Goal: Check status

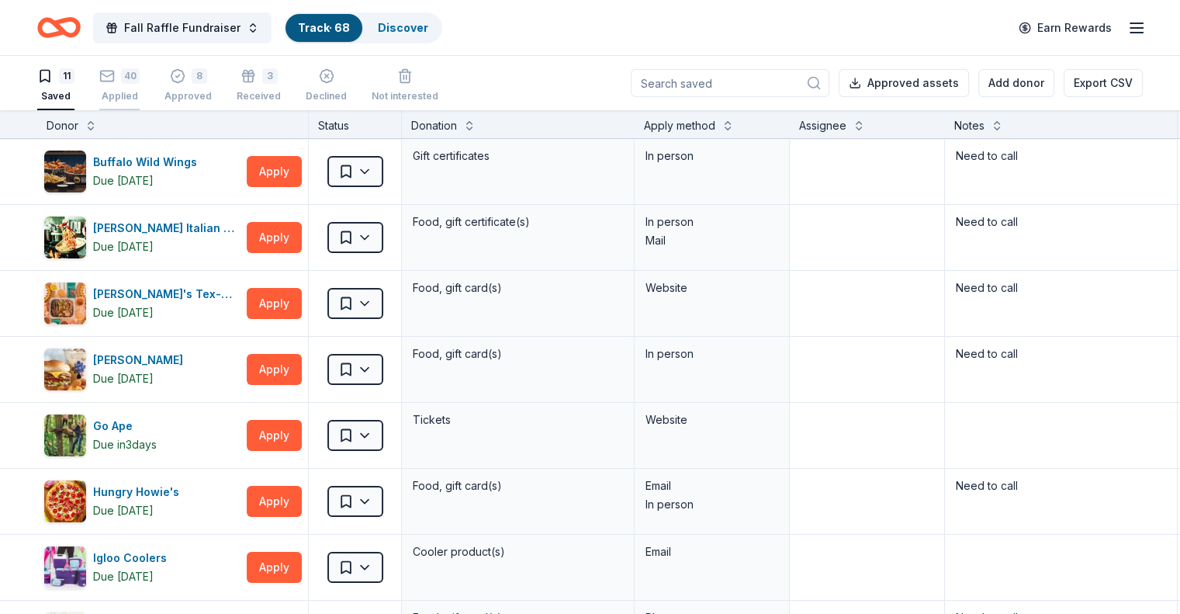
click at [140, 86] on div "40 Applied" at bounding box center [119, 85] width 40 height 34
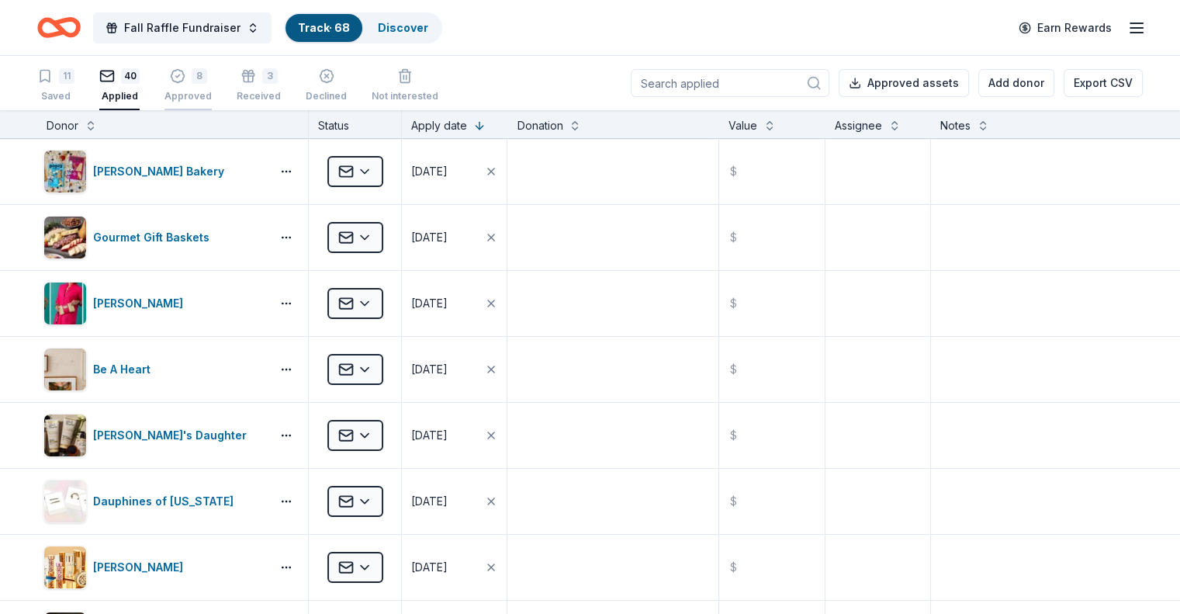
drag, startPoint x: 0, startPoint y: 0, endPoint x: 212, endPoint y: 87, distance: 229.0
click at [212, 87] on div "8 Approved" at bounding box center [188, 85] width 47 height 34
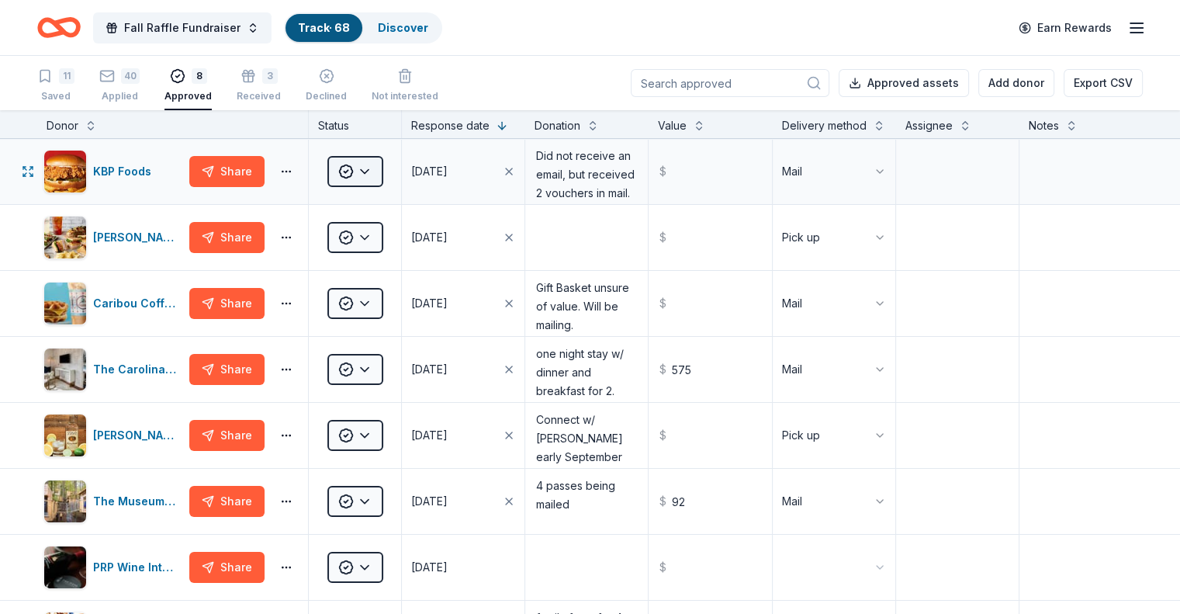
click at [388, 186] on html "Fall Raffle Fundraiser Track · 68 Discover Earn Rewards 11 Saved 40 Applied 8 A…" at bounding box center [590, 307] width 1180 height 614
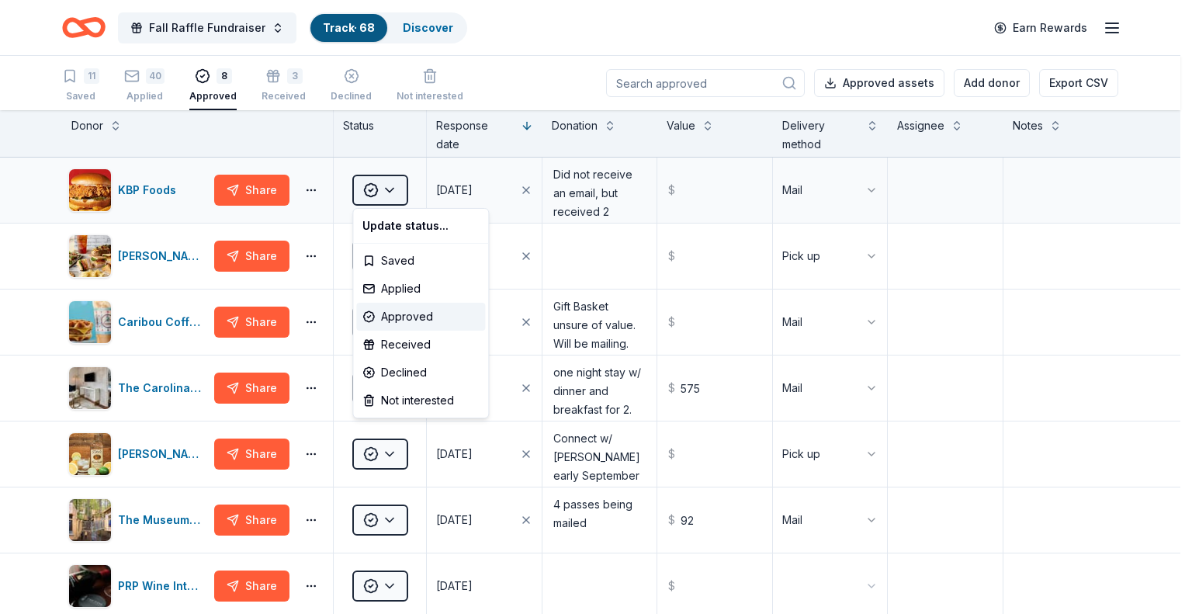
click at [388, 186] on html "Fall Raffle Fundraiser Track · 68 Discover Earn Rewards 11 Saved 40 Applied 8 A…" at bounding box center [596, 307] width 1192 height 614
click at [390, 348] on div "Received" at bounding box center [420, 345] width 129 height 28
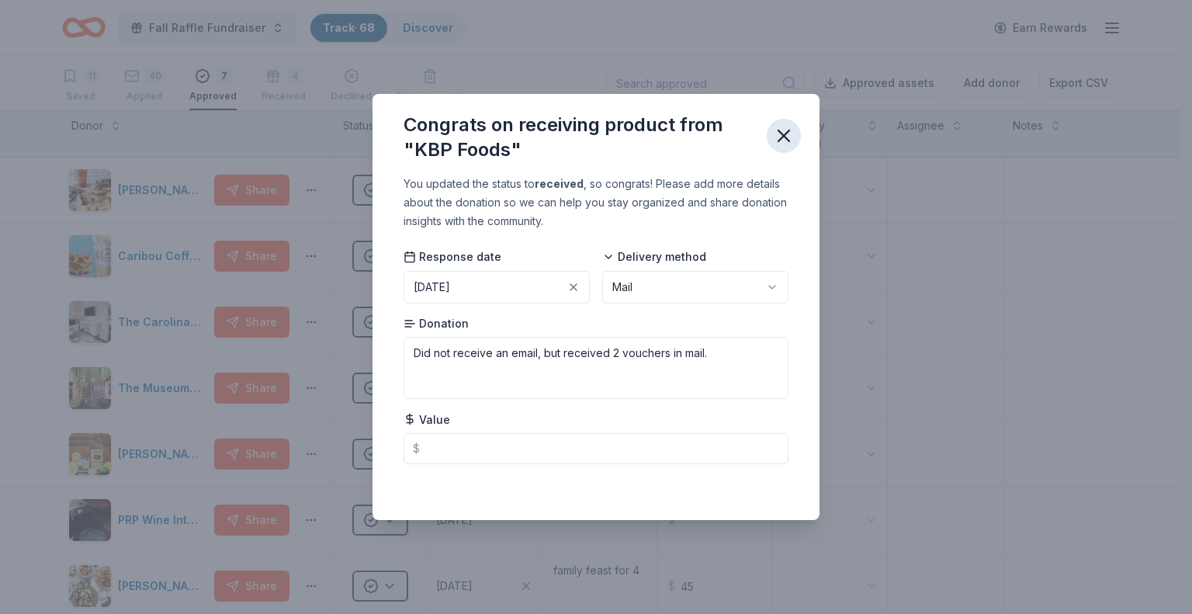
click at [775, 133] on icon "button" at bounding box center [784, 136] width 22 height 22
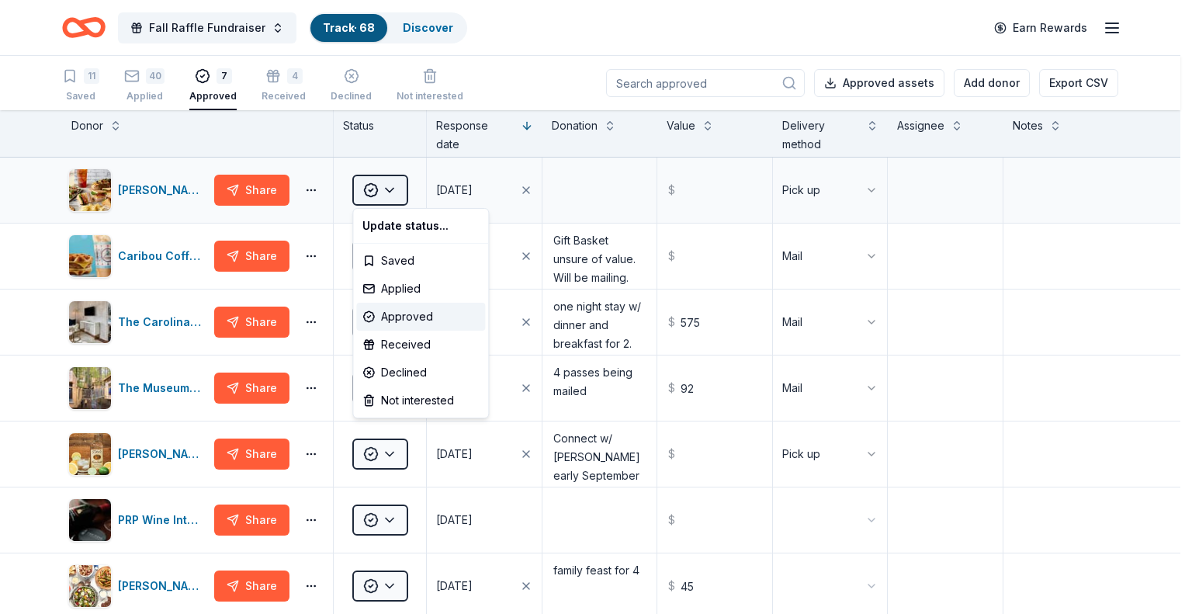
click at [390, 192] on html "Fall Raffle Fundraiser Track · 68 Discover Earn Rewards 11 Saved 40 Applied 7 A…" at bounding box center [596, 307] width 1192 height 614
click at [394, 340] on div "Received" at bounding box center [420, 345] width 129 height 28
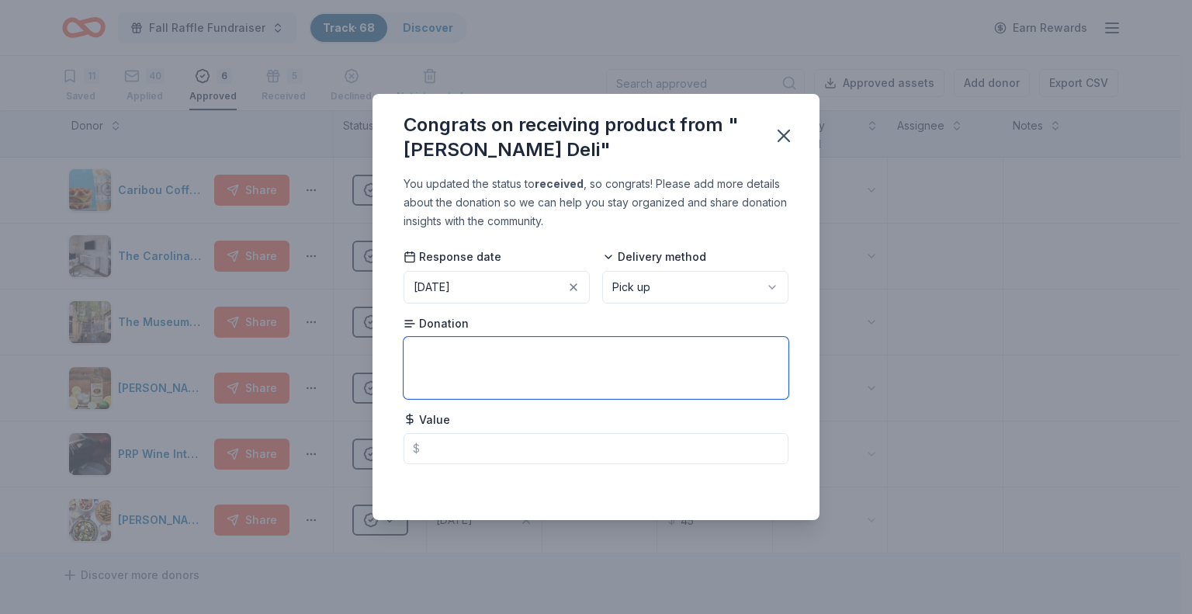
click at [428, 350] on textarea at bounding box center [596, 368] width 385 height 62
type textarea "10 free meal coupons"
click at [788, 141] on icon "button" at bounding box center [783, 135] width 11 height 11
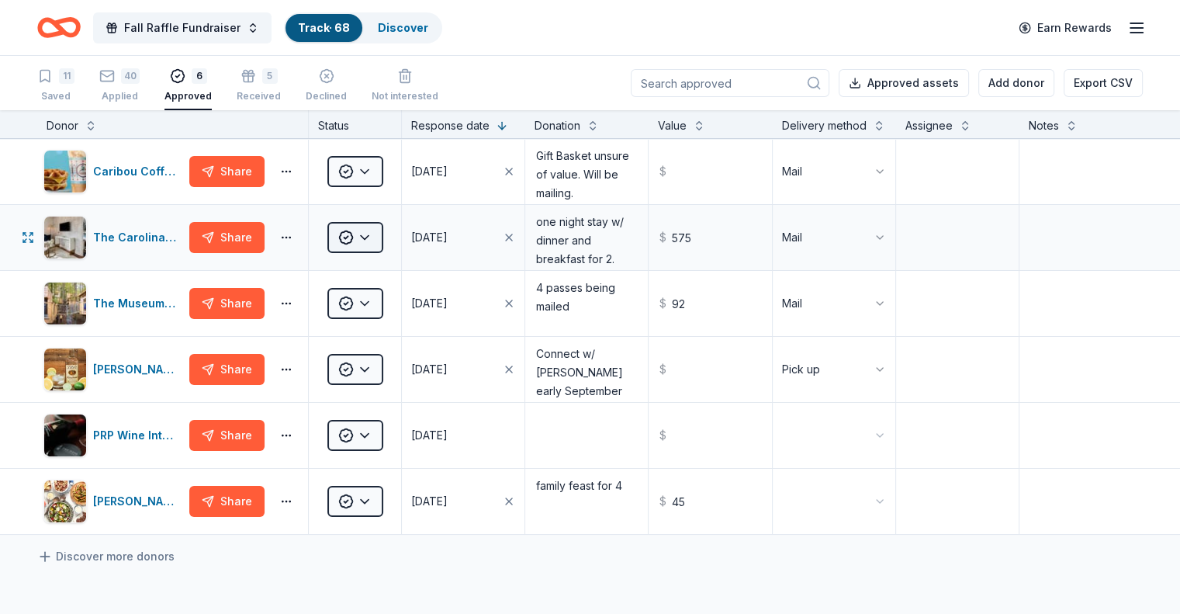
click at [383, 251] on html "Fall Raffle Fundraiser Track · 68 Discover Earn Rewards 11 Saved 40 Applied 6 A…" at bounding box center [590, 307] width 1180 height 614
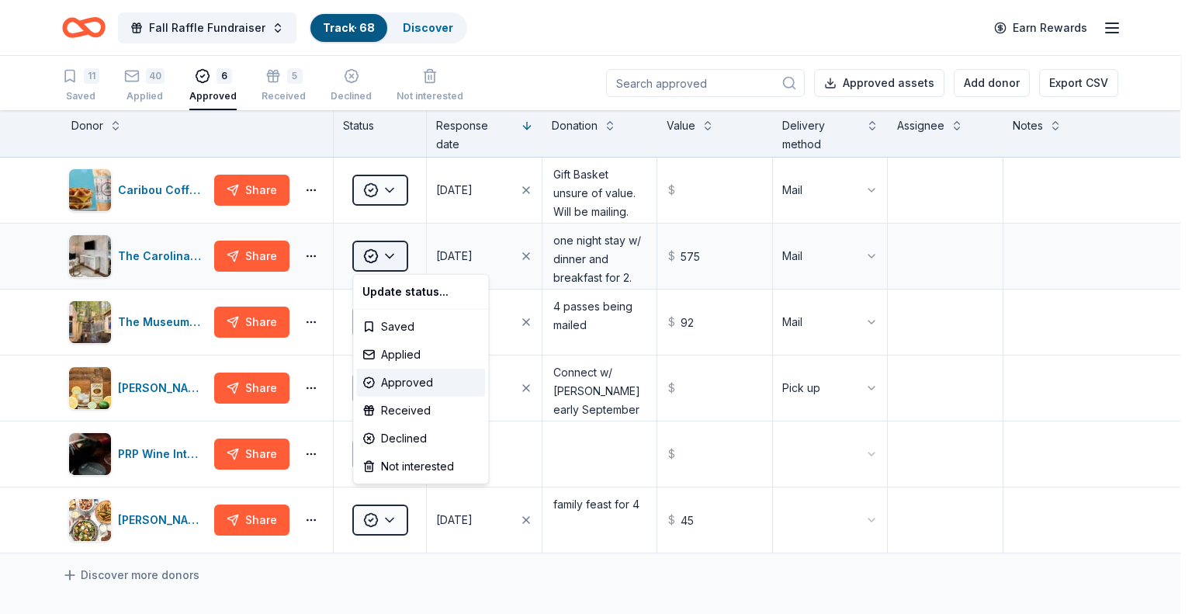
click at [383, 251] on html "Fall Raffle Fundraiser Track · 68 Discover Earn Rewards 11 Saved 40 Applied 6 A…" at bounding box center [596, 307] width 1192 height 614
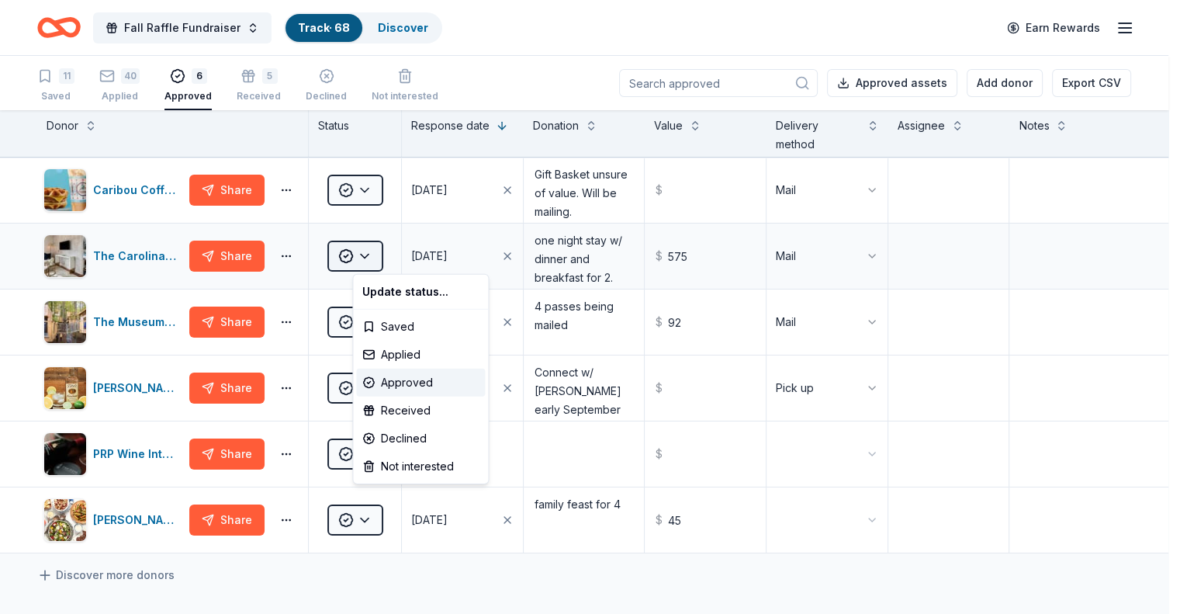
click at [390, 265] on html "Fall Raffle Fundraiser Track · 68 Discover Earn Rewards 11 Saved 40 Applied 6 A…" at bounding box center [590, 307] width 1180 height 614
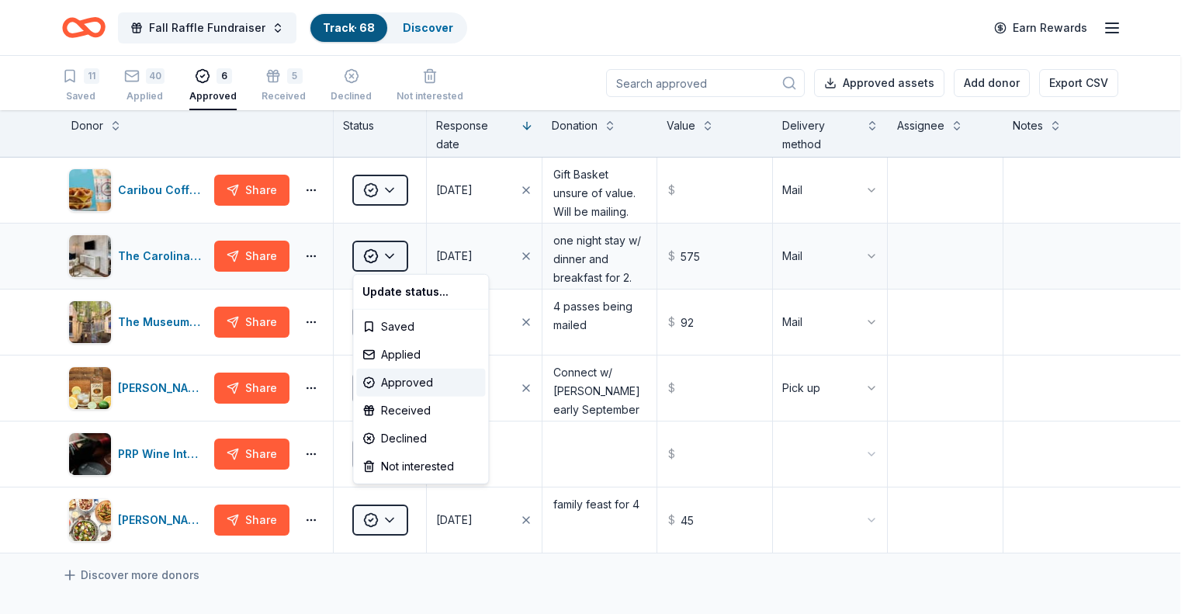
click at [390, 265] on html "Fall Raffle Fundraiser Track · 68 Discover Earn Rewards 11 Saved 40 Applied 6 A…" at bounding box center [596, 307] width 1192 height 614
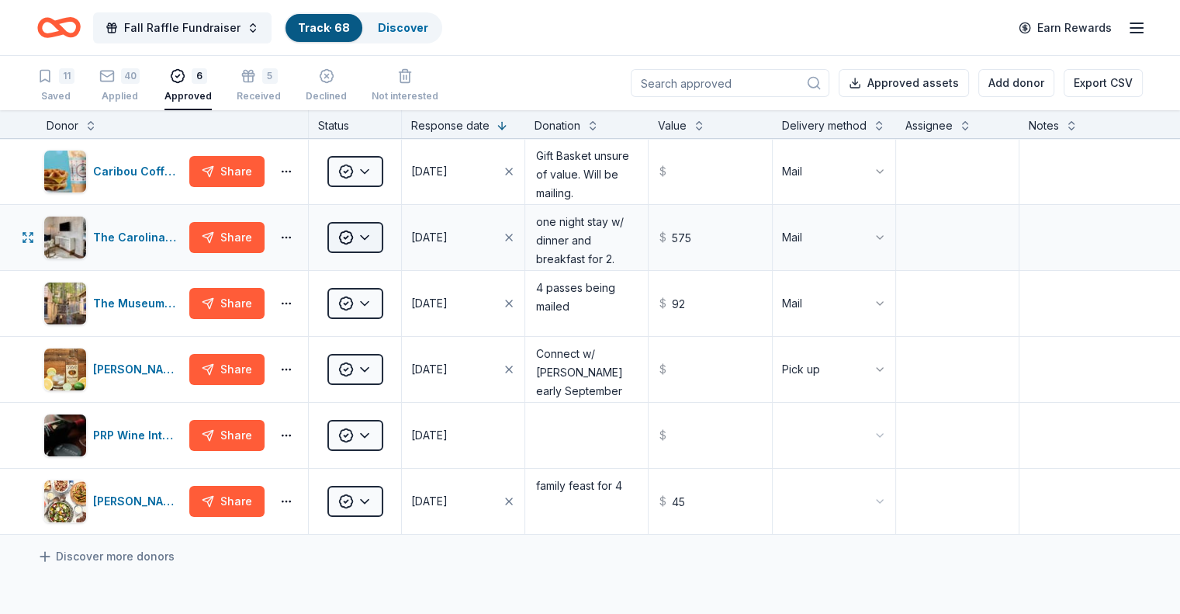
click at [394, 248] on html "Fall Raffle Fundraiser Track · 68 Discover Earn Rewards 11 Saved 40 Applied 6 A…" at bounding box center [590, 307] width 1180 height 614
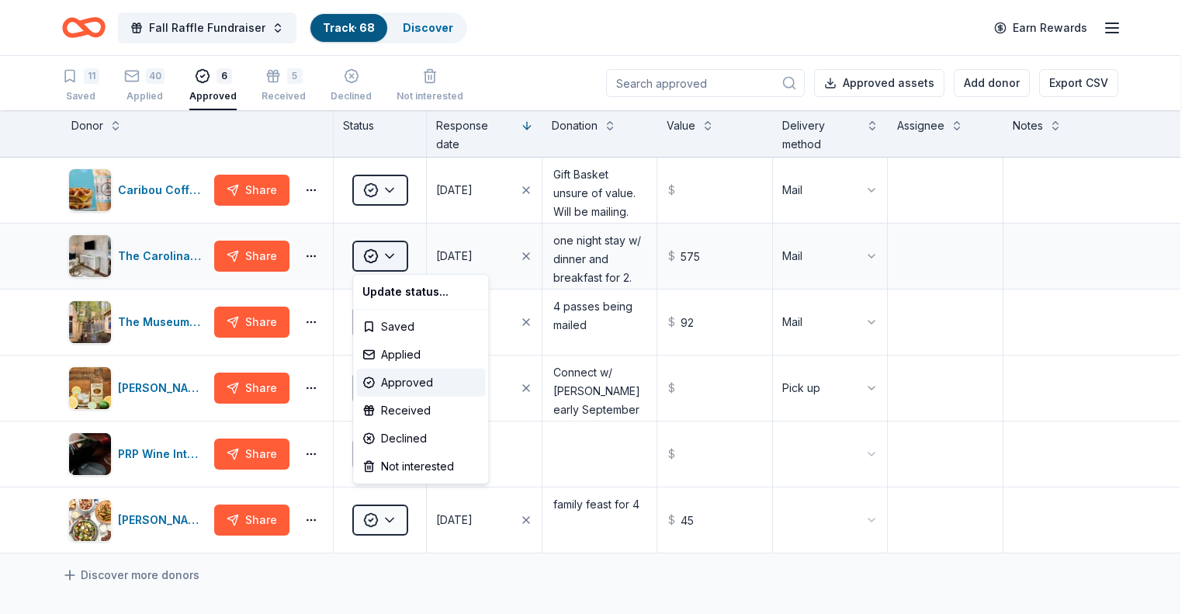
click at [394, 248] on html "Fall Raffle Fundraiser Track · 68 Discover Earn Rewards 11 Saved 40 Applied 6 A…" at bounding box center [596, 307] width 1192 height 614
click at [390, 253] on html "Fall Raffle Fundraiser Track · 68 Discover Earn Rewards 11 Saved 40 Applied 6 A…" at bounding box center [596, 307] width 1192 height 614
click at [397, 406] on div "Received" at bounding box center [420, 411] width 129 height 28
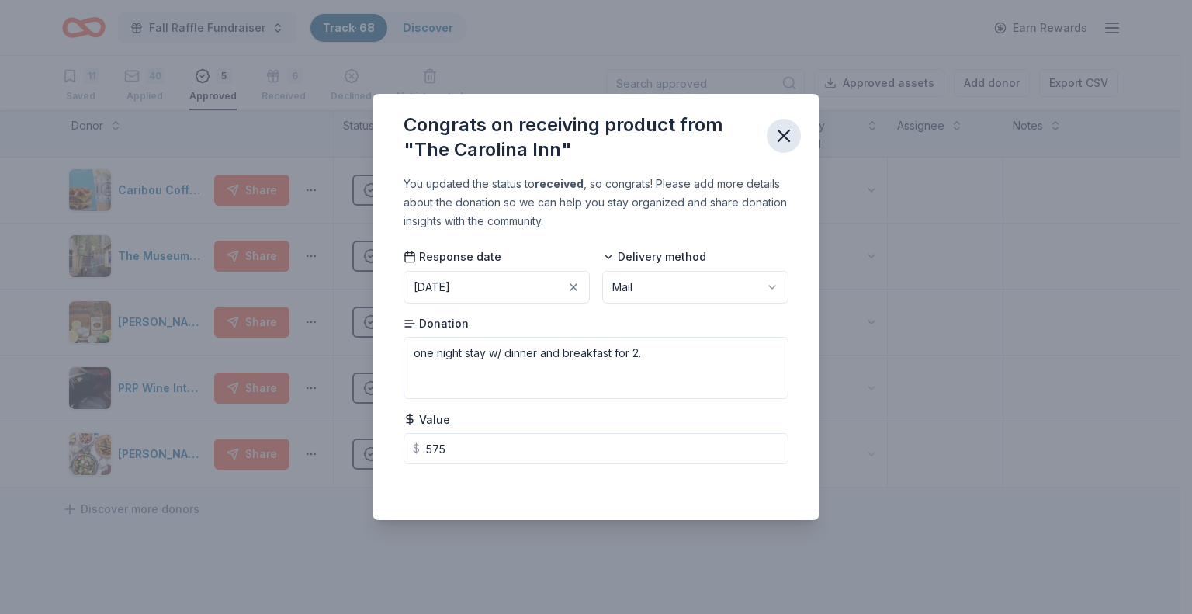
click at [783, 137] on icon "button" at bounding box center [784, 136] width 22 height 22
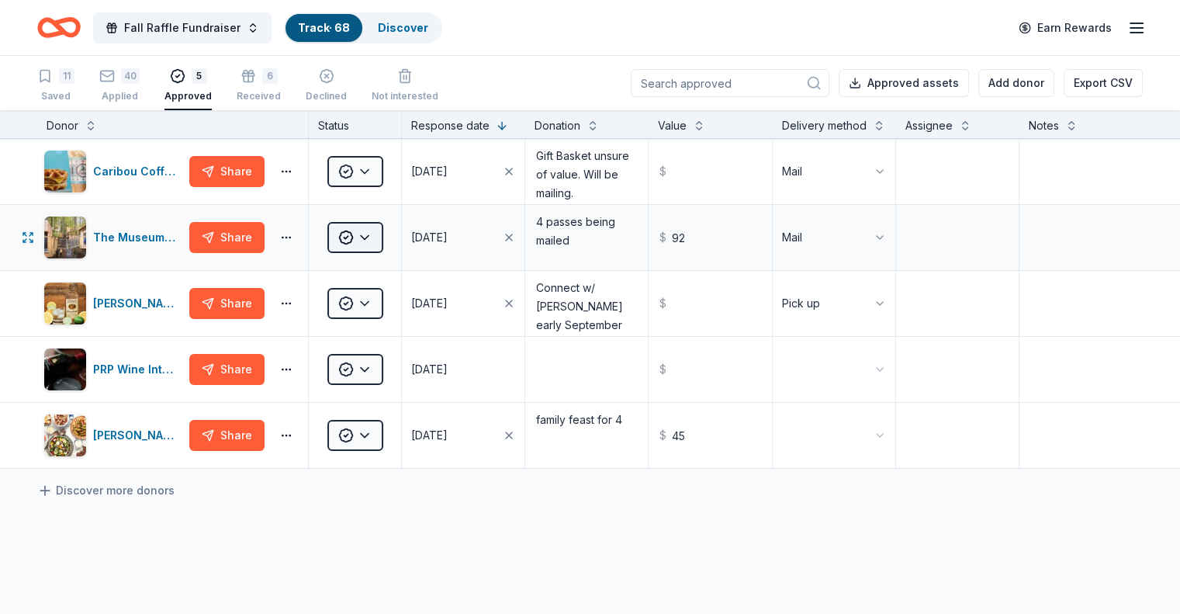
click at [389, 256] on html "Fall Raffle Fundraiser Track · 68 Discover Earn Rewards 11 Saved 40 Applied 5 A…" at bounding box center [590, 307] width 1180 height 614
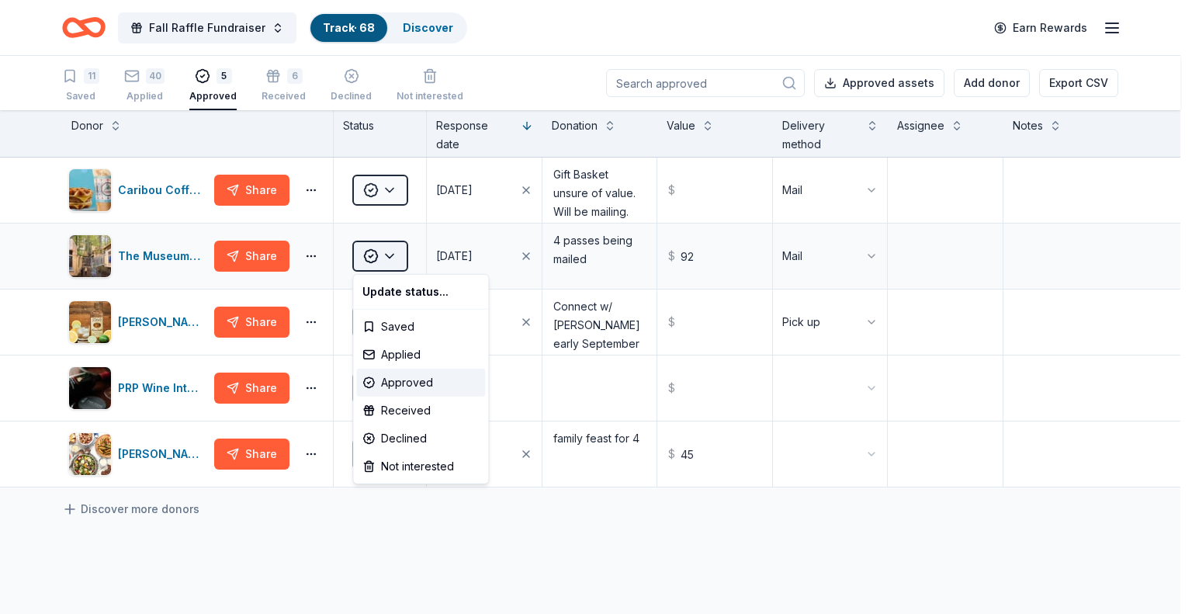
click at [390, 255] on html "Fall Raffle Fundraiser Track · 68 Discover Earn Rewards 11 Saved 40 Applied 5 A…" at bounding box center [596, 307] width 1192 height 614
click at [400, 404] on div "Received" at bounding box center [420, 411] width 129 height 28
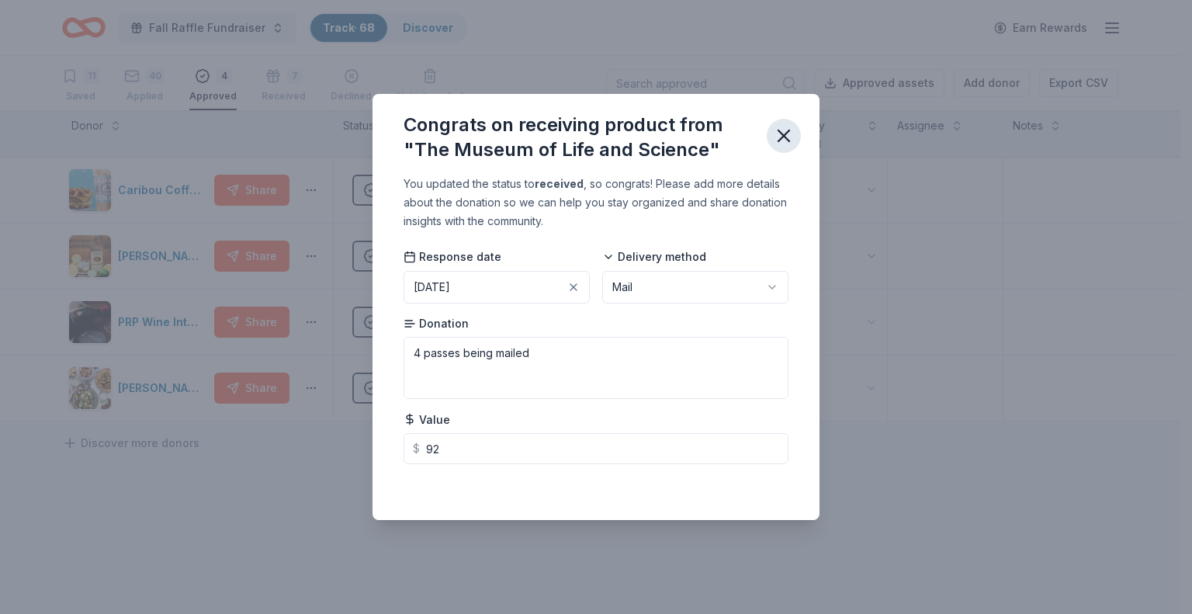
click at [779, 127] on icon "button" at bounding box center [784, 136] width 22 height 22
